Goal: Task Accomplishment & Management: Use online tool/utility

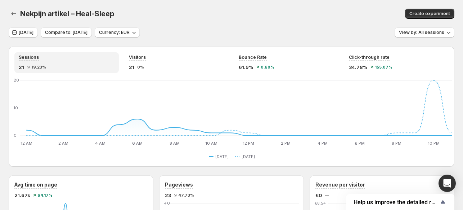
scroll to position [341, 0]
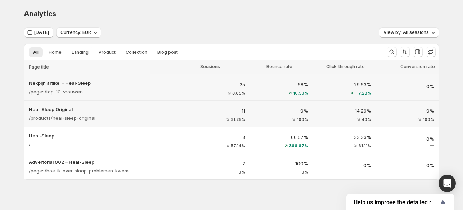
click at [357, 85] on p "29.63%" at bounding box center [344, 84] width 54 height 7
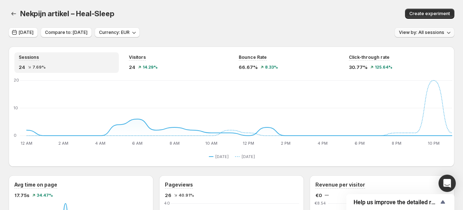
click at [432, 33] on span "View by: All sessions" at bounding box center [421, 33] width 45 height 6
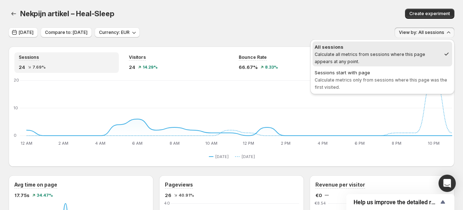
click at [323, 18] on div "Create experiment" at bounding box center [359, 14] width 192 height 10
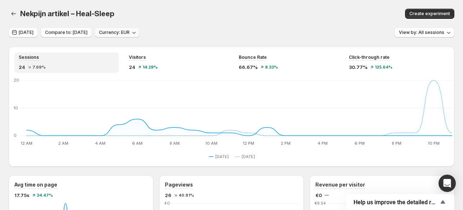
click at [127, 31] on span "Currency: EUR" at bounding box center [114, 33] width 31 height 6
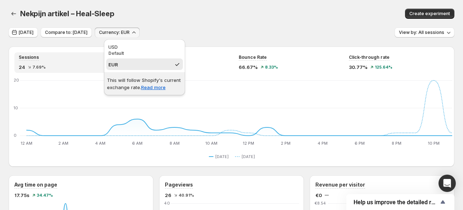
click at [156, 20] on div "Nekpijn artikel – Heal-Sleep. This page is ready Nekpijn artikel – Heal-Sleep C…" at bounding box center [232, 13] width 446 height 27
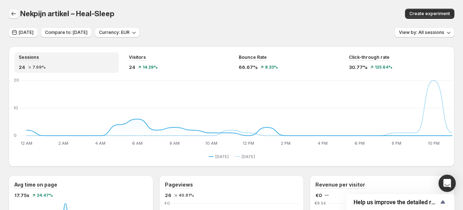
click at [12, 11] on icon "button" at bounding box center [13, 13] width 7 height 7
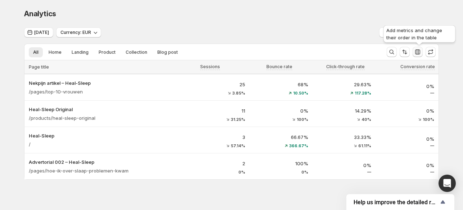
click at [417, 50] on icon "button" at bounding box center [417, 51] width 7 height 7
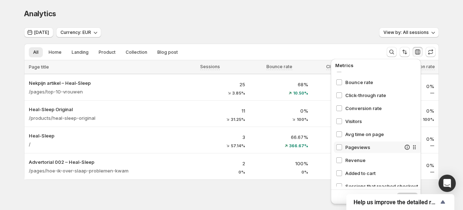
scroll to position [34, 0]
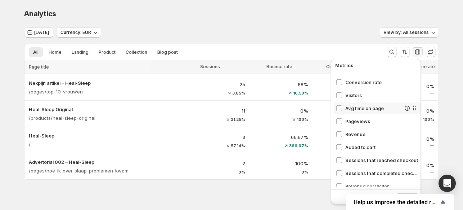
click at [368, 111] on span "Avg time on page" at bounding box center [372, 107] width 55 height 7
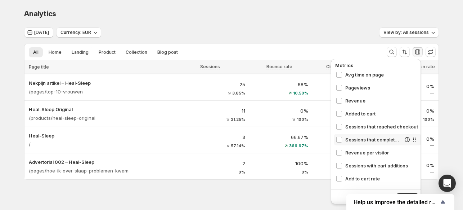
scroll to position [73, 0]
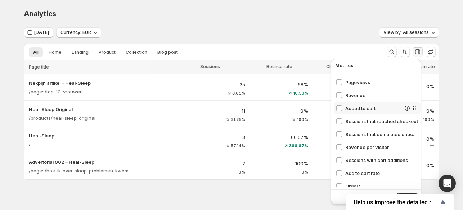
click at [365, 113] on div "Added to cart" at bounding box center [378, 108] width 88 height 12
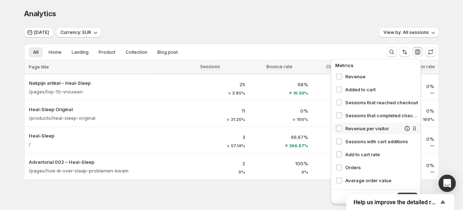
scroll to position [93, 0]
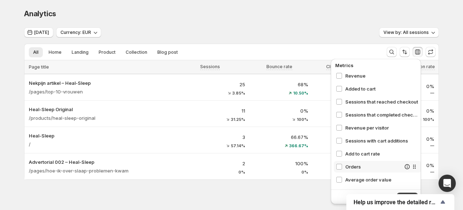
click at [360, 164] on span "Orders" at bounding box center [372, 166] width 55 height 7
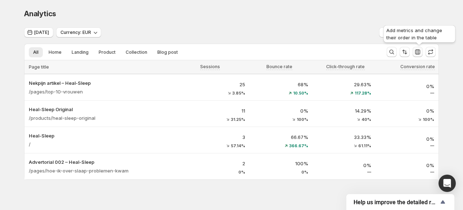
click at [421, 53] on icon "button" at bounding box center [417, 51] width 7 height 7
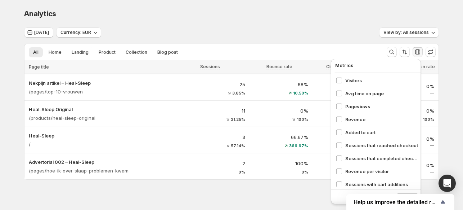
scroll to position [49, 0]
click at [369, 82] on span "Visitors" at bounding box center [372, 80] width 55 height 7
click at [349, 79] on span "Visitors" at bounding box center [372, 80] width 55 height 7
click at [355, 93] on span "Avg time on page" at bounding box center [372, 93] width 55 height 7
click at [366, 129] on span "Added to cart" at bounding box center [372, 132] width 55 height 7
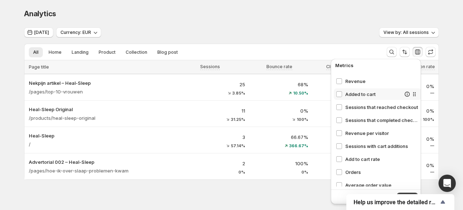
scroll to position [93, 0]
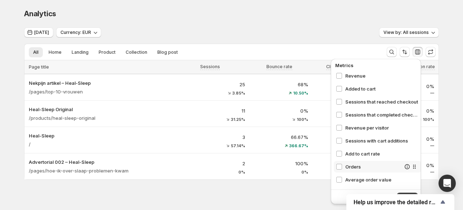
click at [379, 163] on span "Orders" at bounding box center [372, 166] width 55 height 7
click at [407, 192] on button "Apply" at bounding box center [407, 197] width 21 height 10
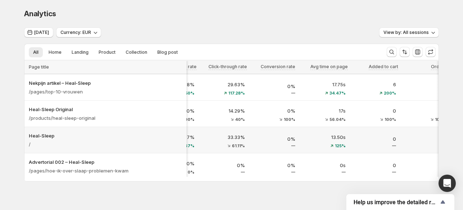
scroll to position [0, 0]
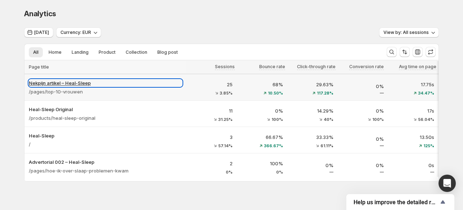
click at [76, 83] on p "Nekpijn artikel – Heal-Sleep" at bounding box center [105, 82] width 153 height 7
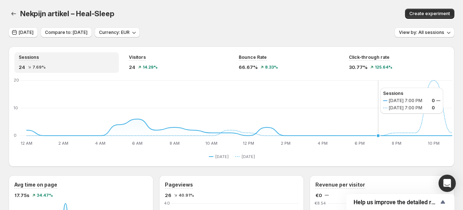
click at [373, 88] on icon "12 AM 12 AM 2 AM 2 AM 4 AM 4 AM 6 AM 6 AM 8 AM 8 AM 10 AM 10 AM 12 PM 12 PM 2 P…" at bounding box center [233, 113] width 438 height 68
click at [114, 32] on span "Currency: EUR" at bounding box center [114, 33] width 31 height 6
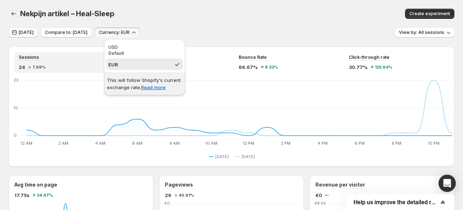
click at [29, 33] on span "[DATE]" at bounding box center [26, 33] width 15 height 6
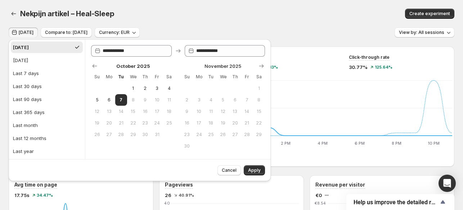
click at [29, 33] on span "[DATE]" at bounding box center [26, 33] width 15 height 6
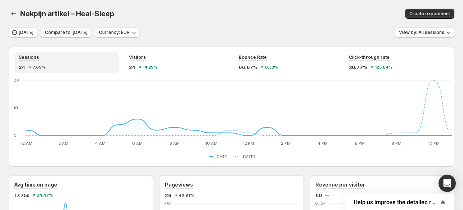
click at [53, 30] on span "Compare to: [DATE]" at bounding box center [66, 33] width 42 height 6
click at [13, 11] on icon "button" at bounding box center [13, 13] width 7 height 7
